Goal: Task Accomplishment & Management: Use online tool/utility

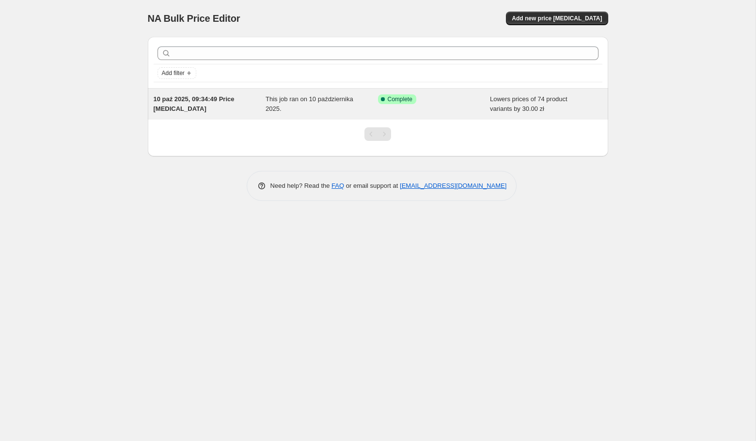
click at [279, 106] on span "This job ran on 10 października 2025." at bounding box center [310, 103] width 88 height 17
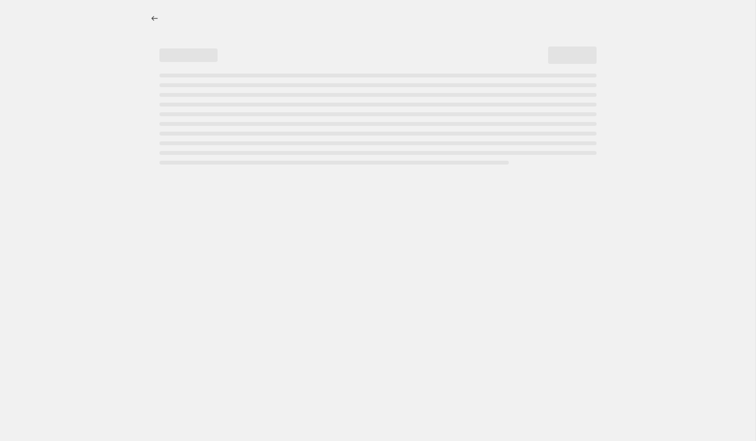
select select "by"
select select "remove"
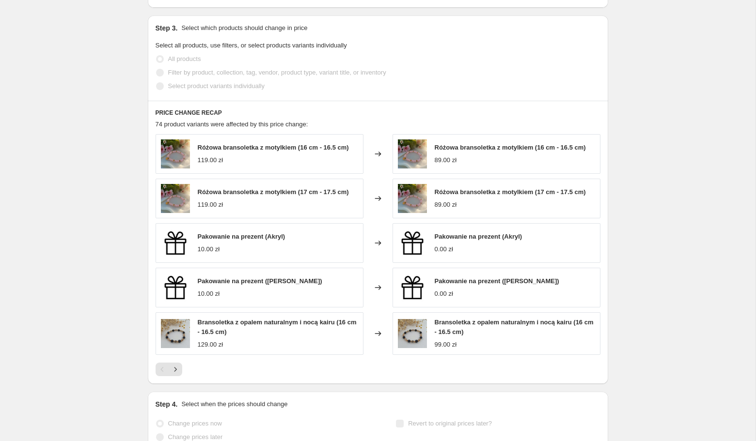
scroll to position [554, 0]
